Goal: Task Accomplishment & Management: Complete application form

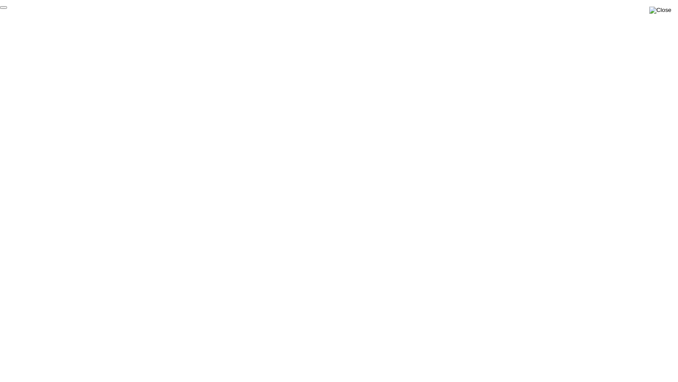
click at [665, 7] on img at bounding box center [661, 10] width 22 height 7
click at [666, 8] on img at bounding box center [661, 10] width 22 height 7
